Goal: Check status: Check status

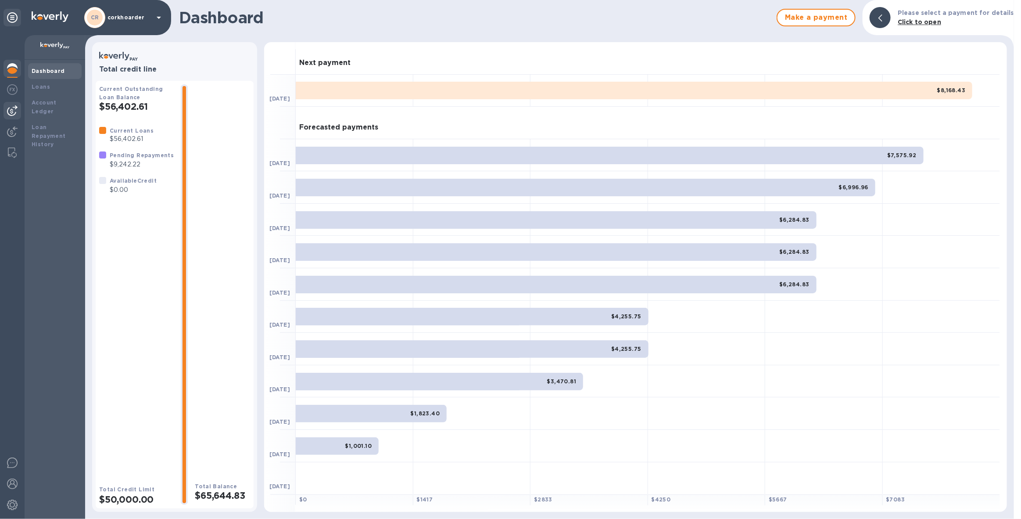
click at [13, 114] on img at bounding box center [12, 110] width 11 height 11
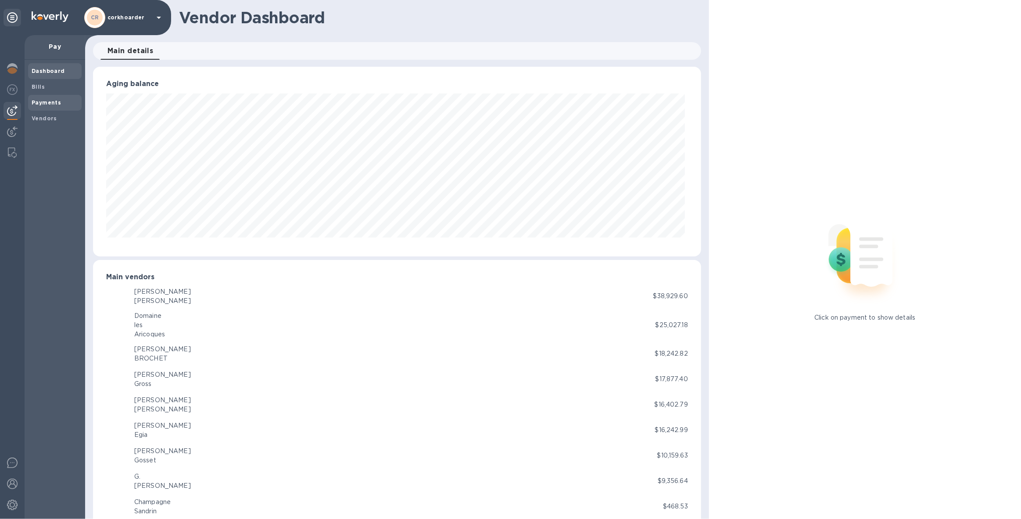
scroll to position [189, 604]
click at [42, 105] on b "Payments" at bounding box center [46, 102] width 29 height 7
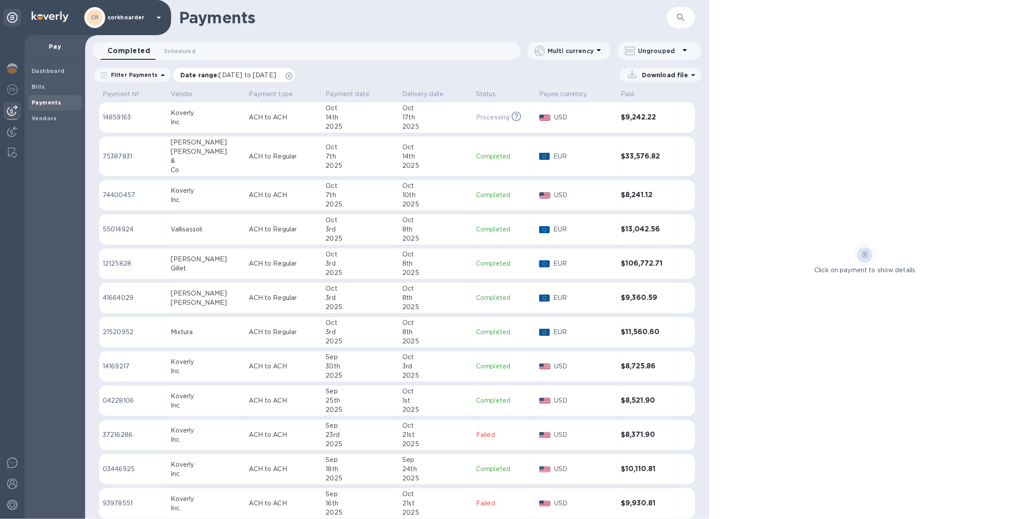
click at [295, 71] on div "Date range : [DATE] to [DATE]" at bounding box center [234, 75] width 122 height 14
click at [293, 73] on icon at bounding box center [289, 75] width 7 height 7
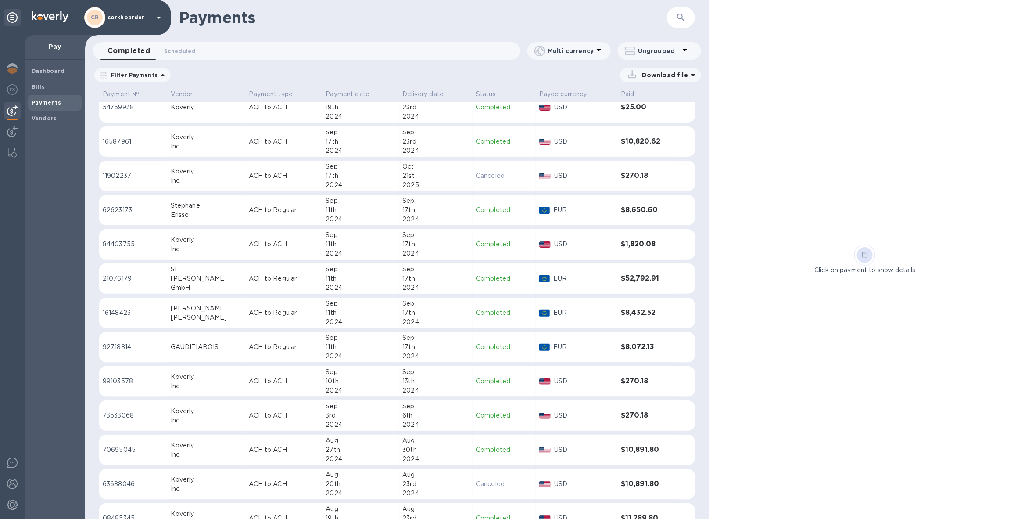
scroll to position [3510, 0]
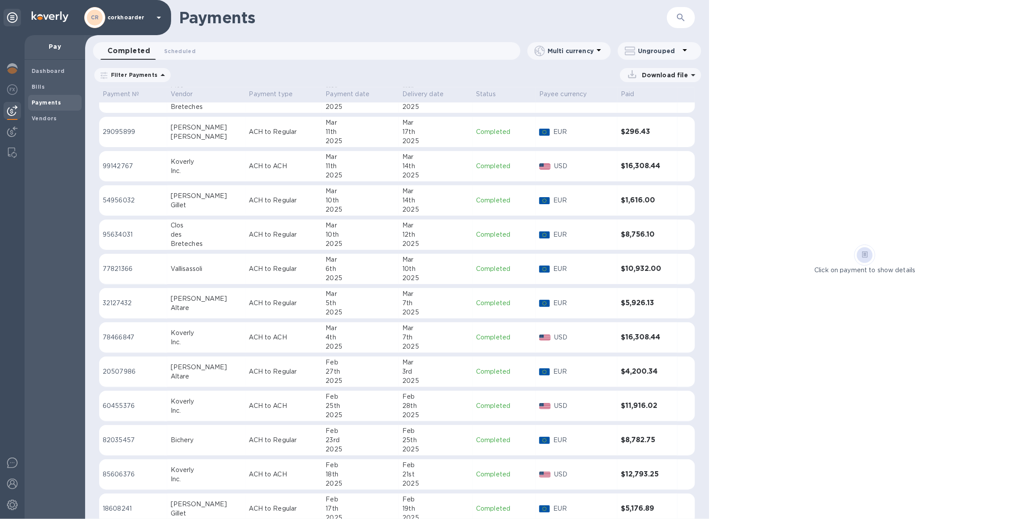
drag, startPoint x: 464, startPoint y: 303, endPoint x: 425, endPoint y: 302, distance: 39.1
click at [464, 303] on td "[DATE]" at bounding box center [436, 303] width 74 height 31
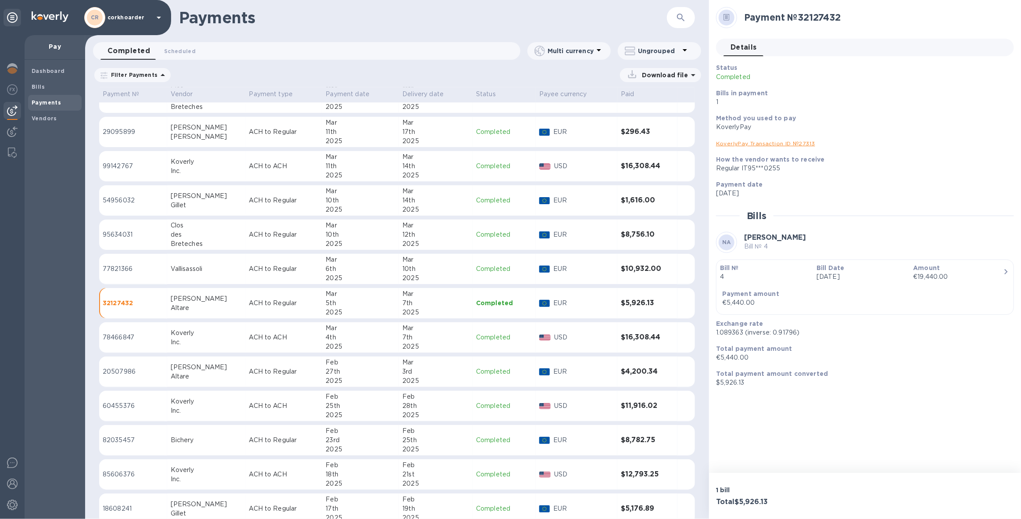
click at [422, 368] on div "3rd" at bounding box center [435, 371] width 67 height 9
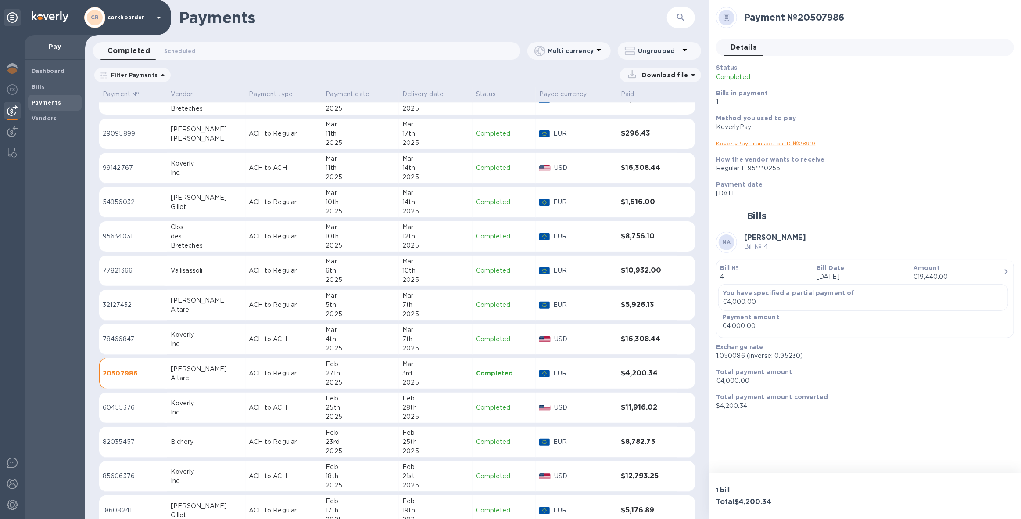
click at [436, 300] on div "7th" at bounding box center [435, 304] width 67 height 9
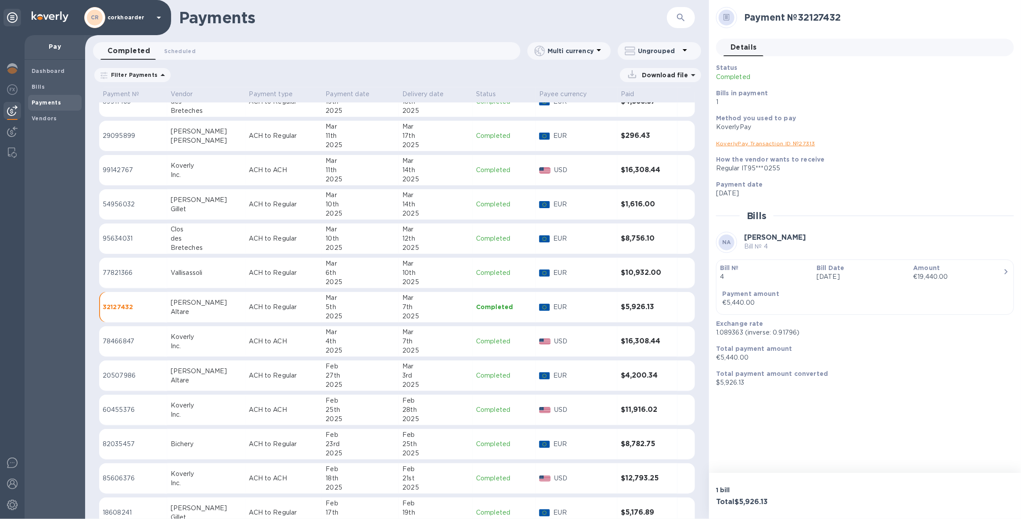
scroll to position [4050, 0]
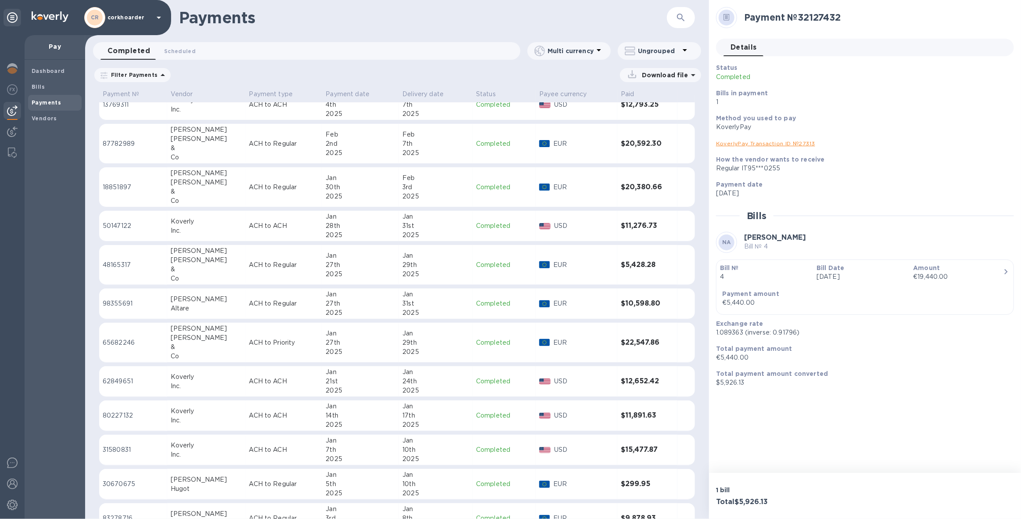
click at [359, 308] on div "2025" at bounding box center [360, 312] width 70 height 9
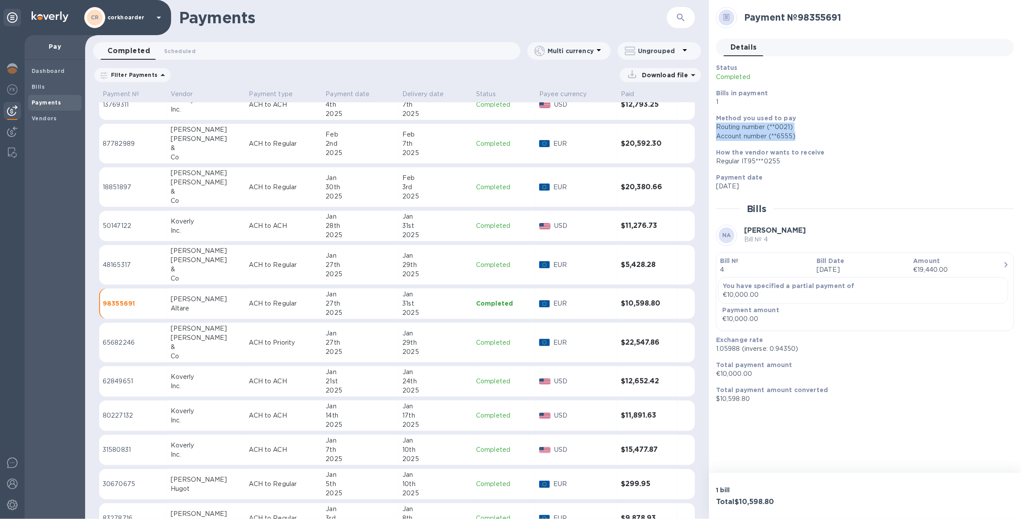
drag, startPoint x: 809, startPoint y: 132, endPoint x: 714, endPoint y: 129, distance: 94.8
click at [714, 129] on div "Method you used to pay Routing number (**0021) Account number (**6555)" at bounding box center [861, 127] width 298 height 34
copy div "Routing number (**0021) Account number (**6555)"
